Goal: Information Seeking & Learning: Learn about a topic

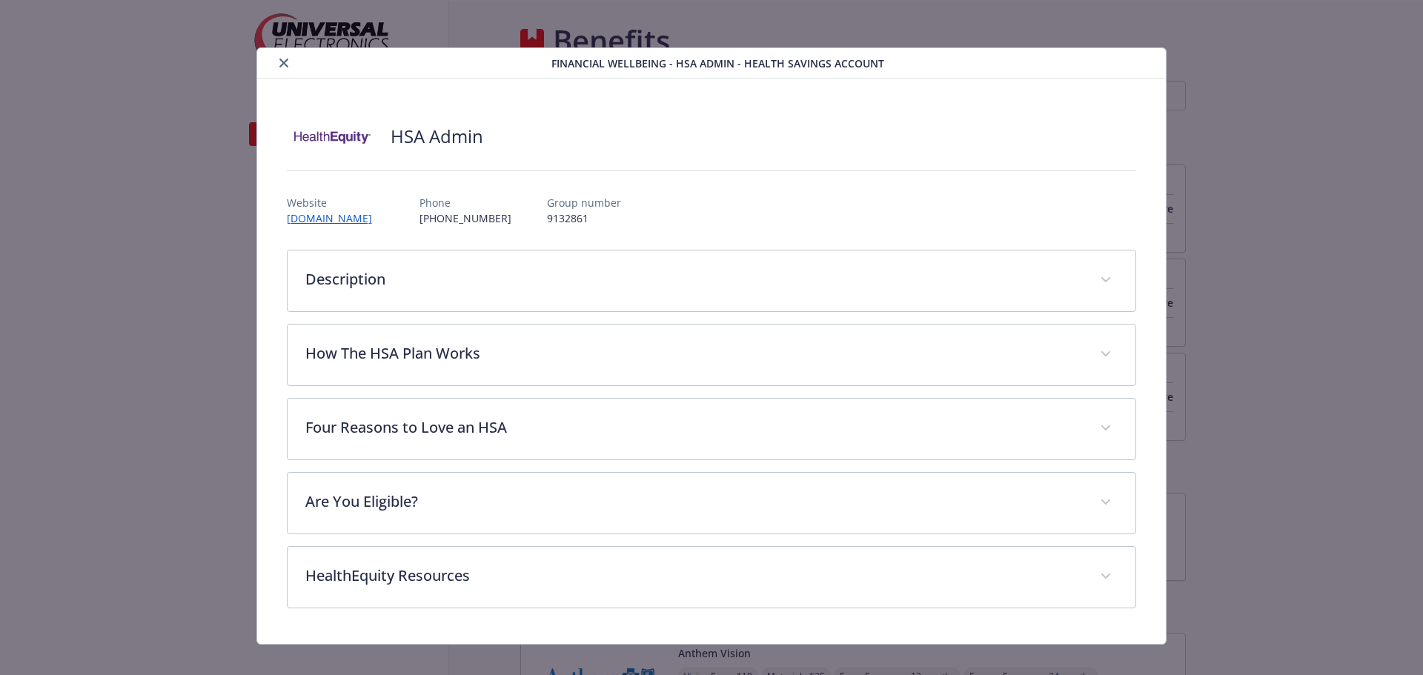
click at [282, 64] on icon "close" at bounding box center [283, 63] width 9 height 9
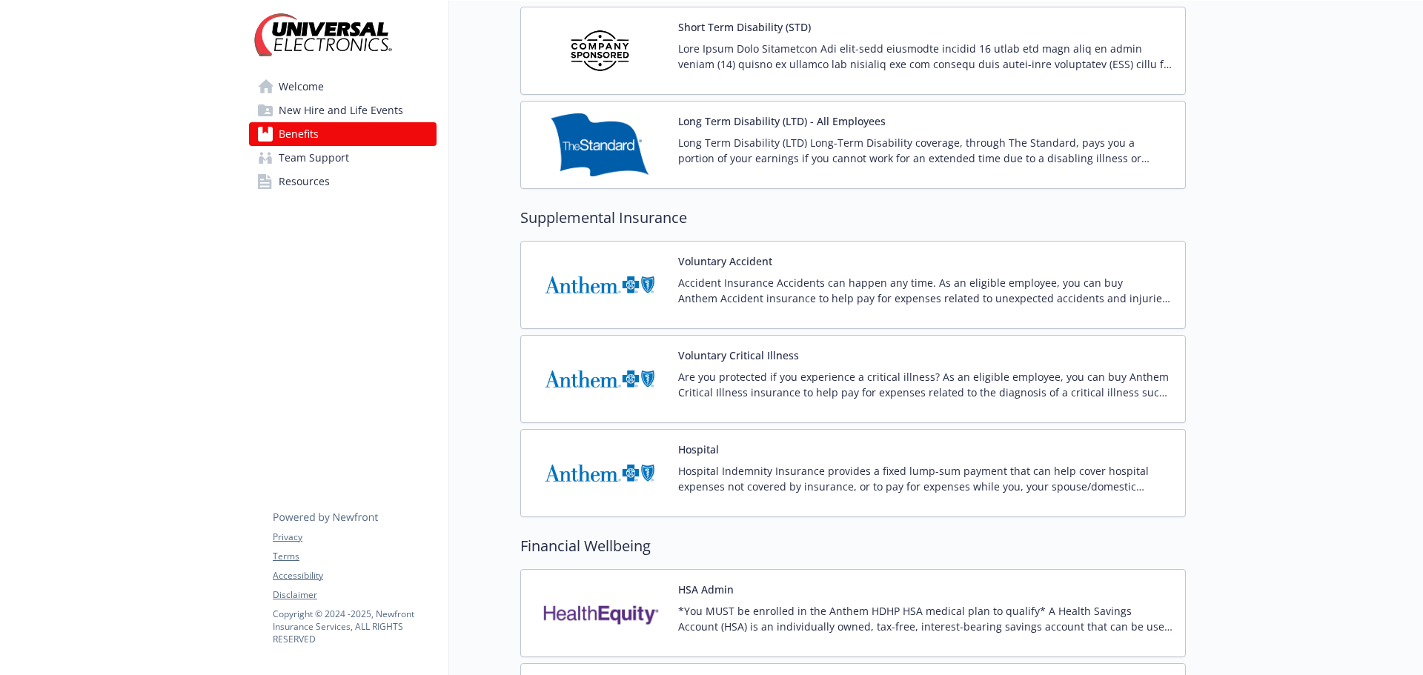
scroll to position [1038, 0]
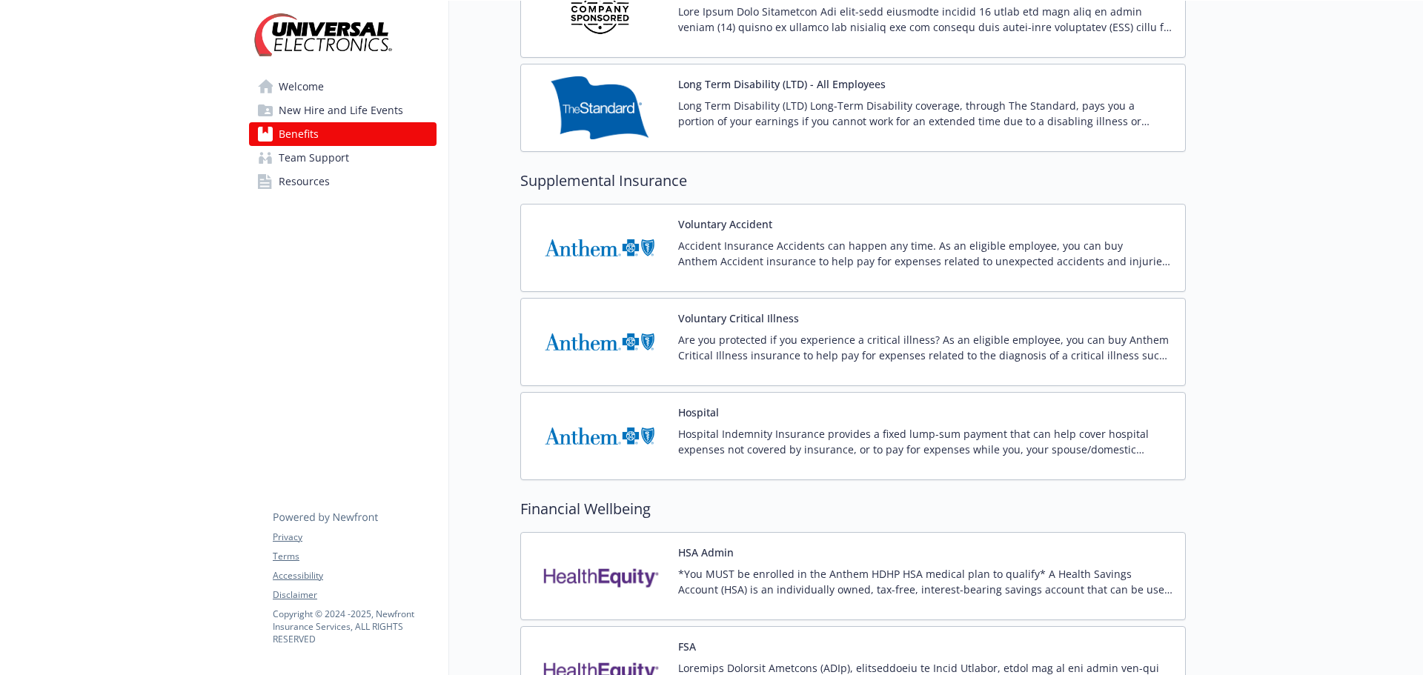
click at [581, 245] on img at bounding box center [599, 247] width 133 height 63
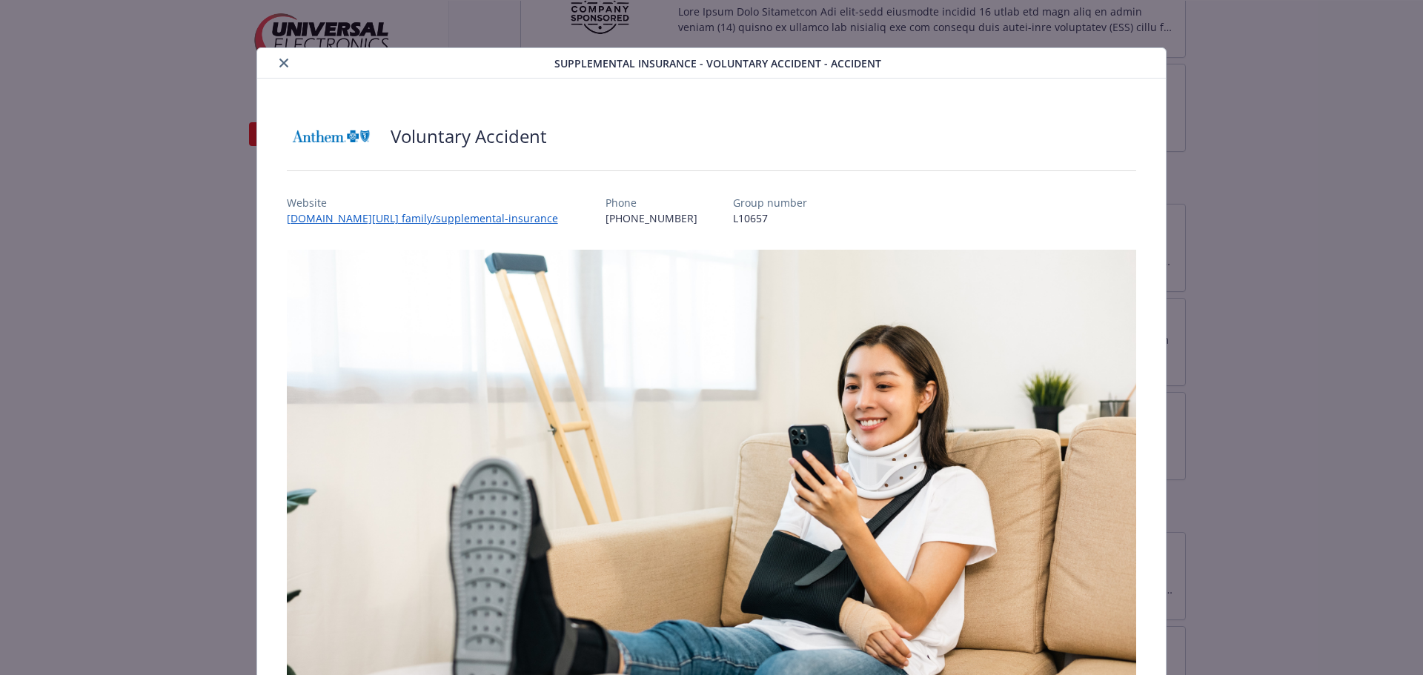
scroll to position [44, 0]
